Goal: Information Seeking & Learning: Learn about a topic

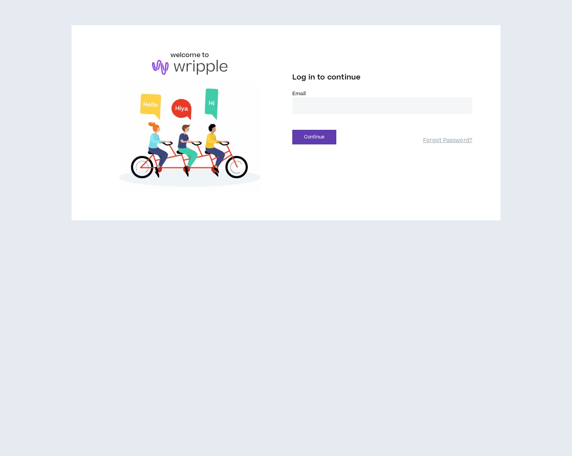
click at [340, 106] on input "email" at bounding box center [382, 105] width 180 height 17
type input "**********"
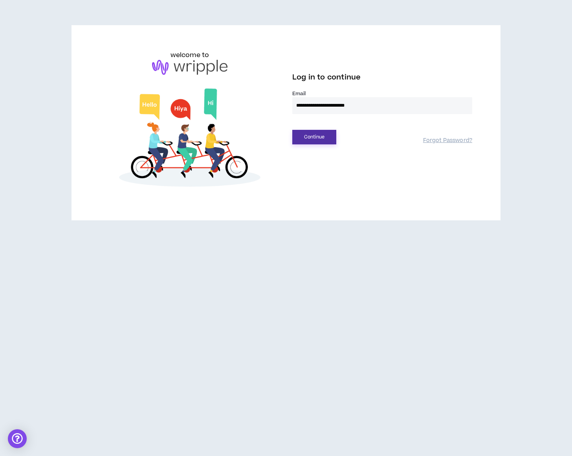
click at [327, 137] on button "Continue" at bounding box center [314, 137] width 44 height 15
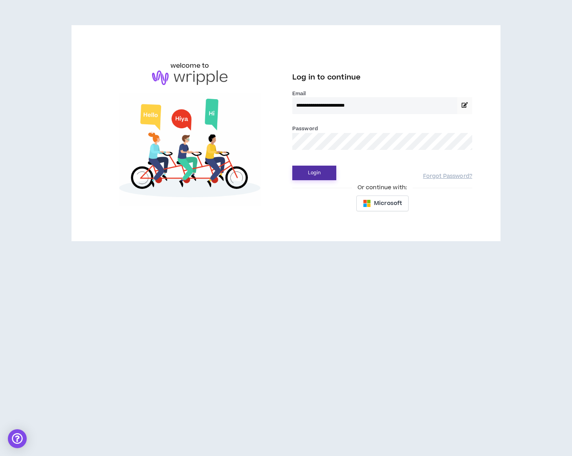
click at [311, 171] on button "Login" at bounding box center [314, 172] width 44 height 15
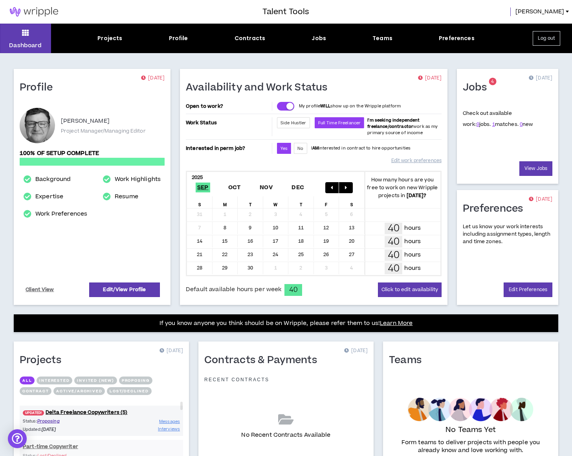
click at [107, 38] on div "Projects" at bounding box center [109, 38] width 25 height 8
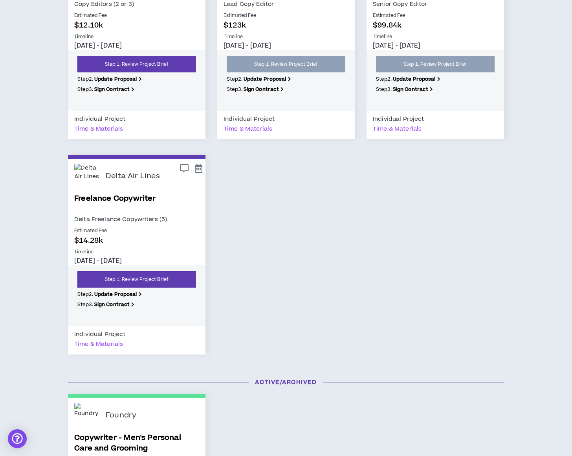
scroll to position [10, 0]
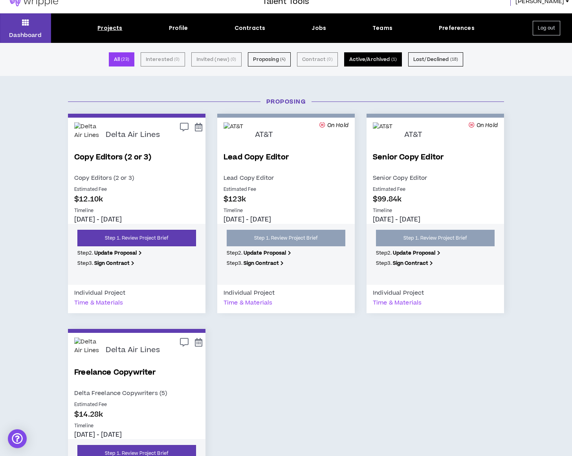
click at [358, 61] on button "Active/Archived ( 1 )" at bounding box center [373, 59] width 58 height 14
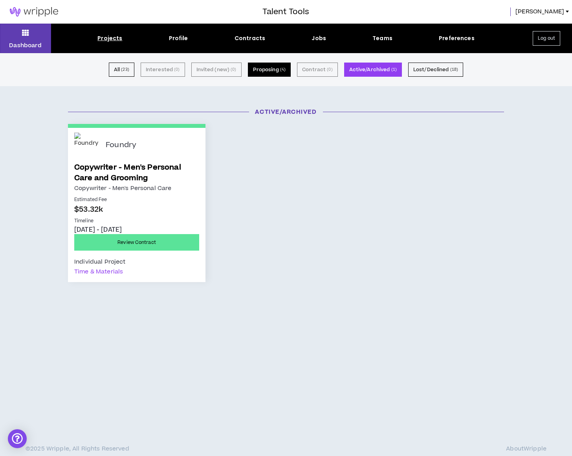
click at [288, 67] on button "Proposing ( 4 )" at bounding box center [269, 70] width 43 height 14
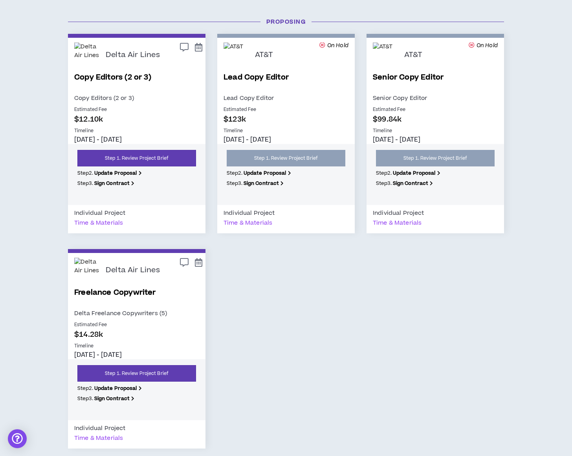
scroll to position [124, 0]
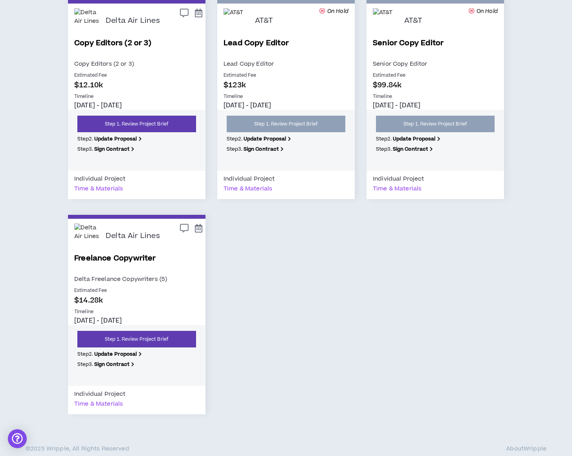
click at [142, 278] on p "Delta Freelance Copywriters (5)" at bounding box center [136, 279] width 125 height 10
click at [145, 303] on p "$14.28k" at bounding box center [136, 300] width 125 height 11
click at [112, 258] on link "Freelance Copywriter" at bounding box center [136, 263] width 125 height 21
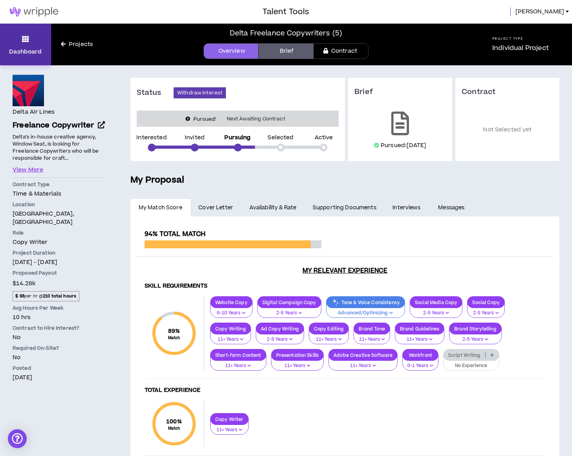
click at [24, 41] on icon at bounding box center [25, 38] width 7 height 11
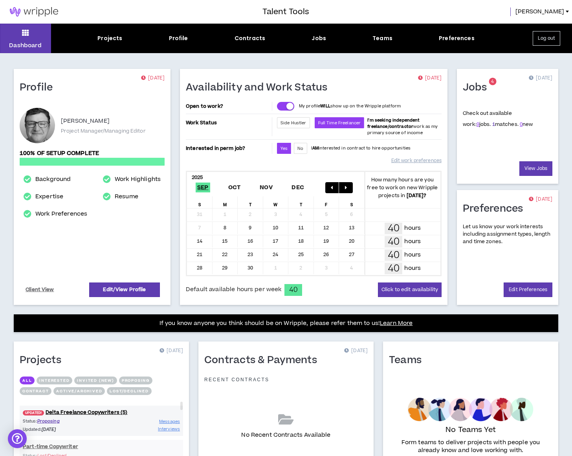
click at [493, 125] on link "1" at bounding box center [494, 124] width 3 height 7
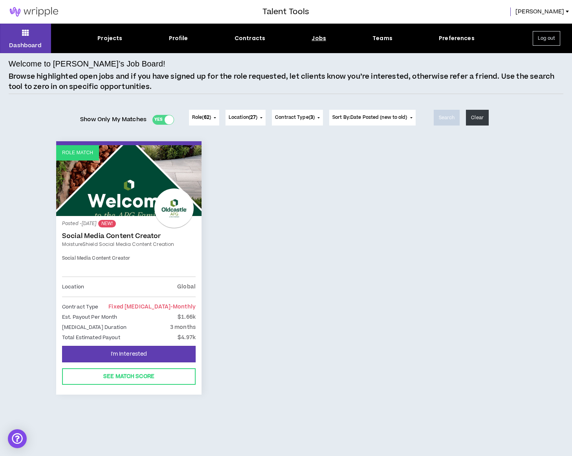
click at [117, 235] on link "Social Media Content Creator" at bounding box center [129, 236] width 134 height 8
